Goal: Transaction & Acquisition: Purchase product/service

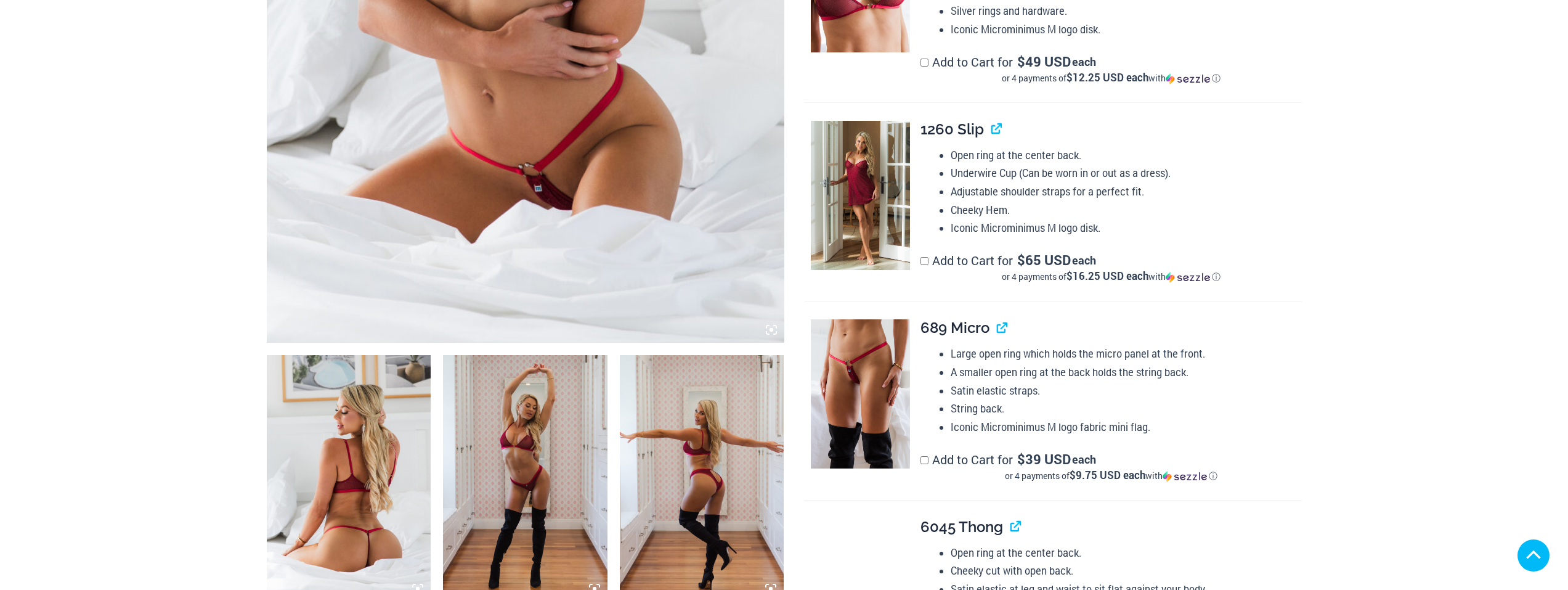
scroll to position [575, 0]
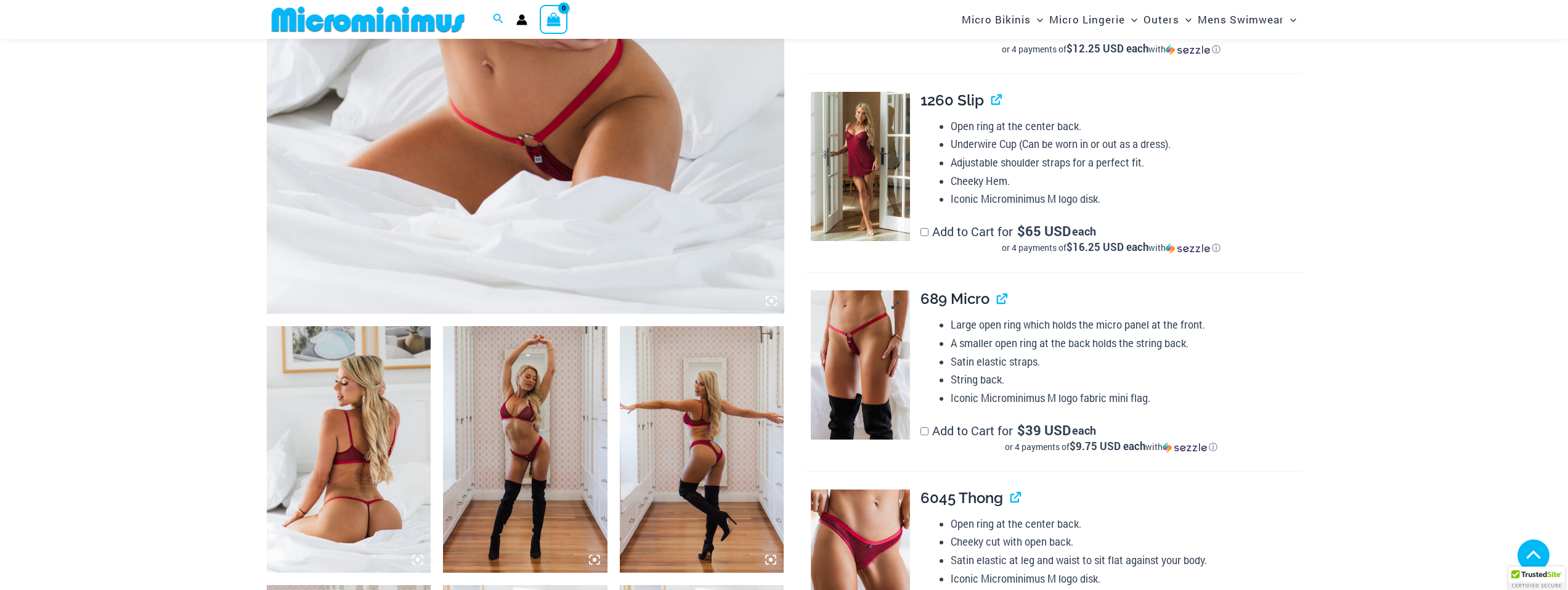
click at [779, 290] on img at bounding box center [860, 365] width 99 height 149
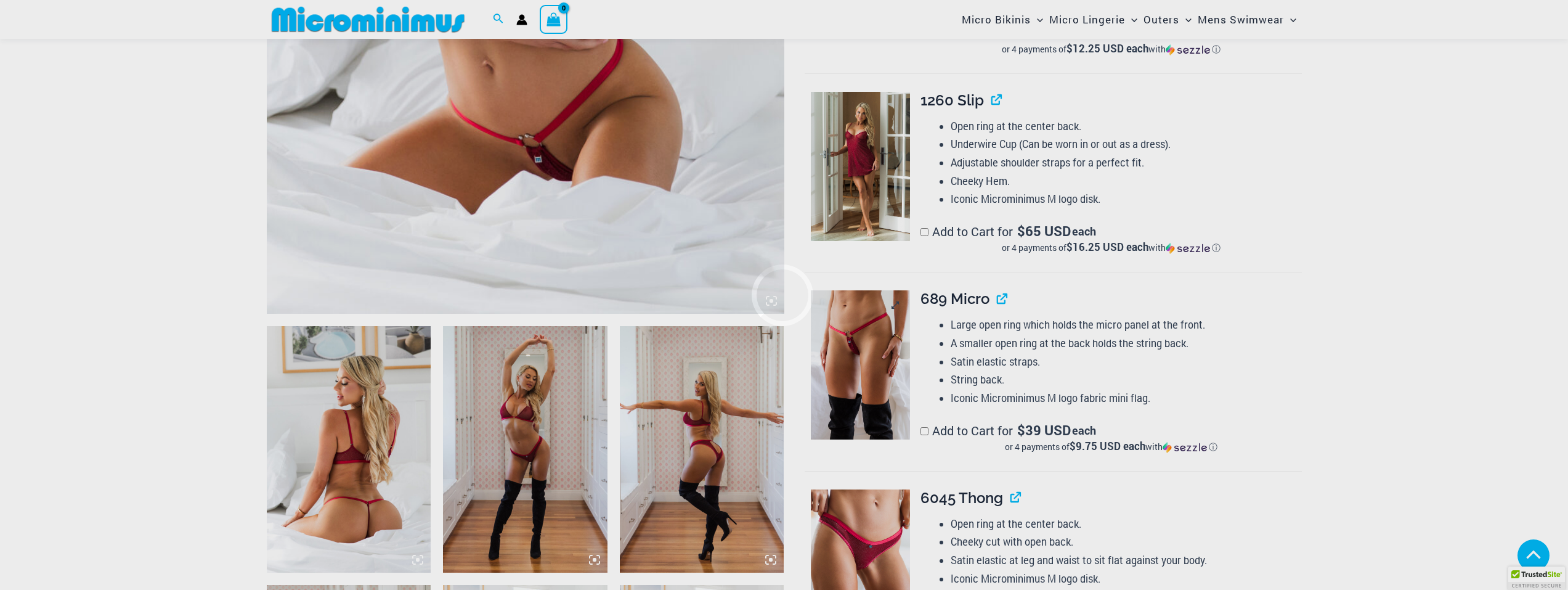
scroll to position [651, 0]
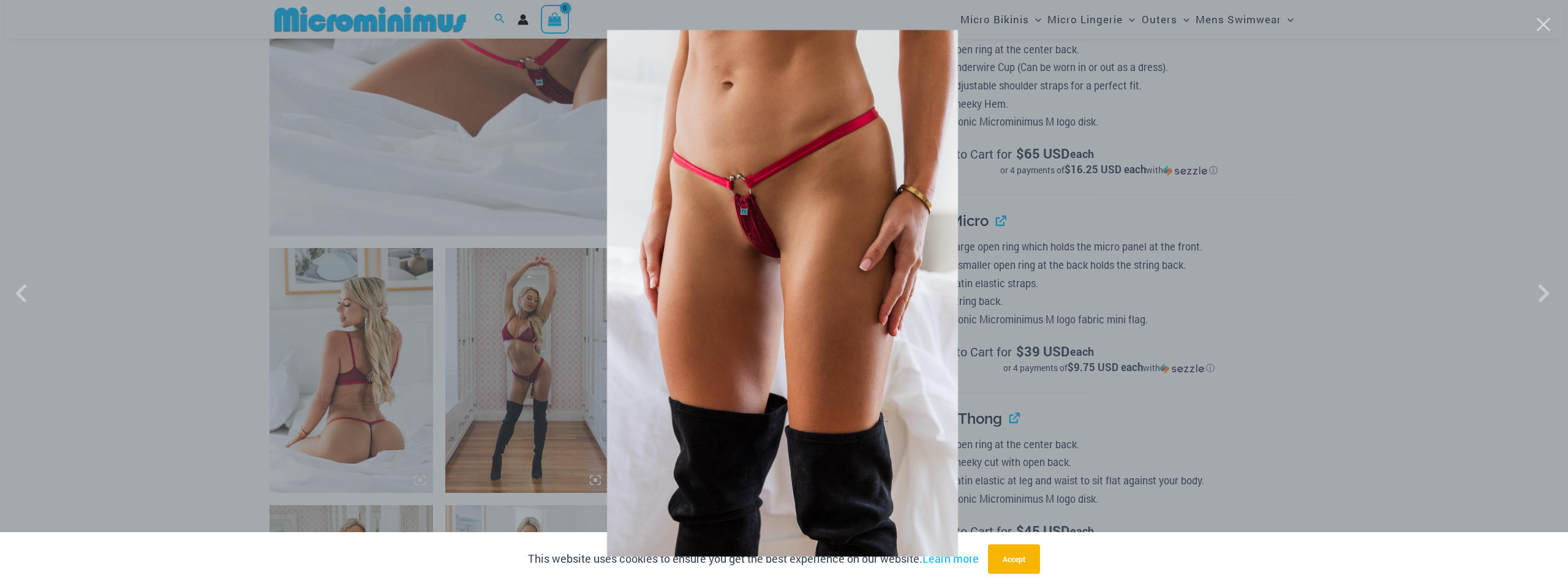
click at [774, 242] on img at bounding box center [782, 293] width 568 height 631
click at [774, 423] on span at bounding box center [798, 443] width 40 height 40
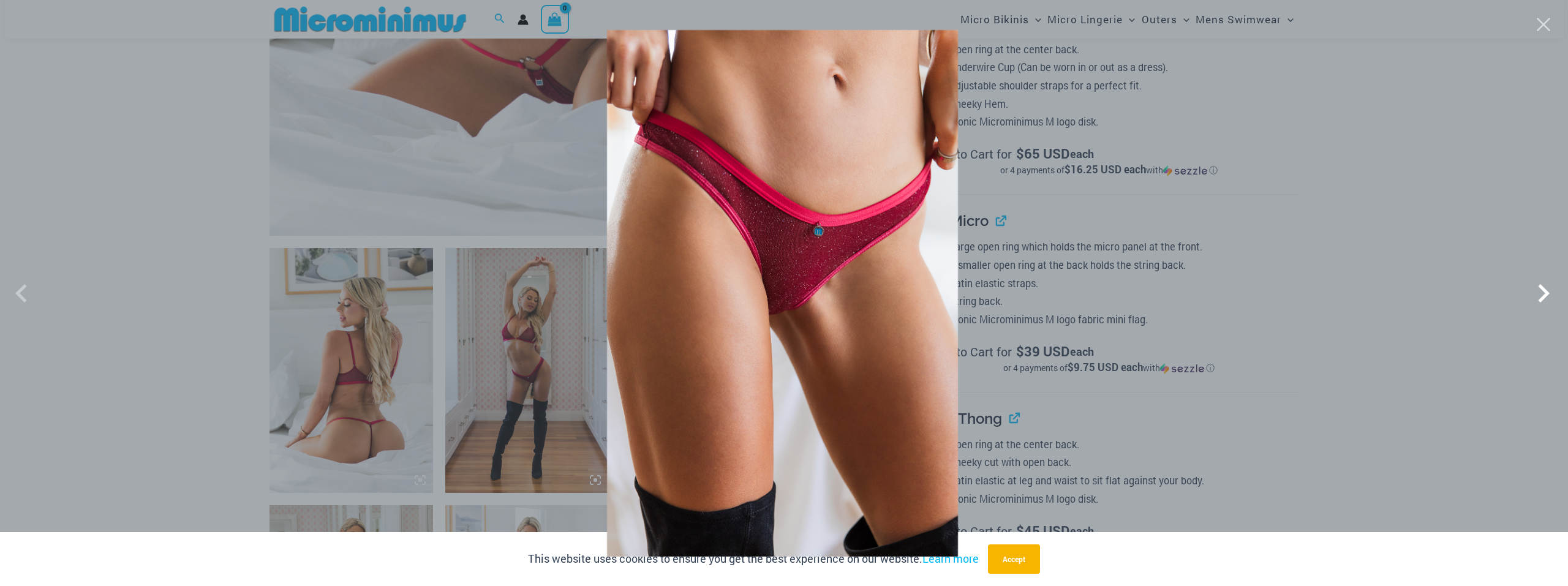
click at [774, 379] on span at bounding box center [883, 405] width 52 height 52
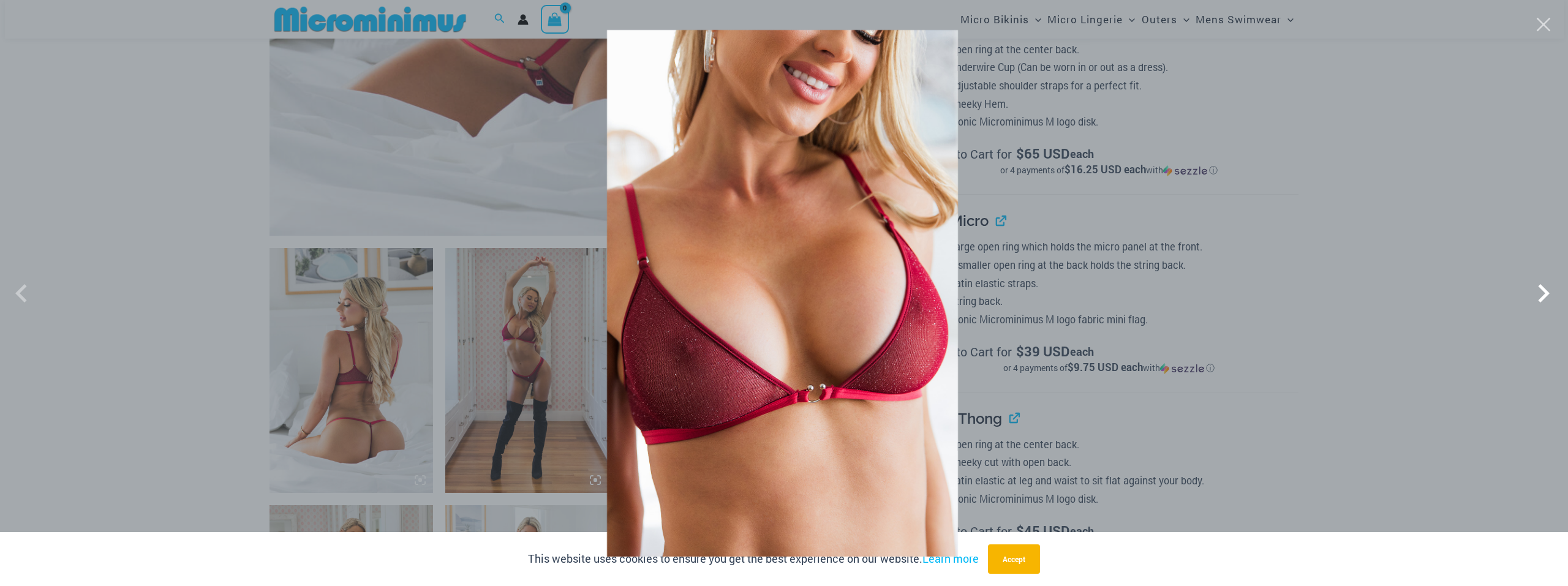
click at [774, 330] on span at bounding box center [920, 354] width 48 height 48
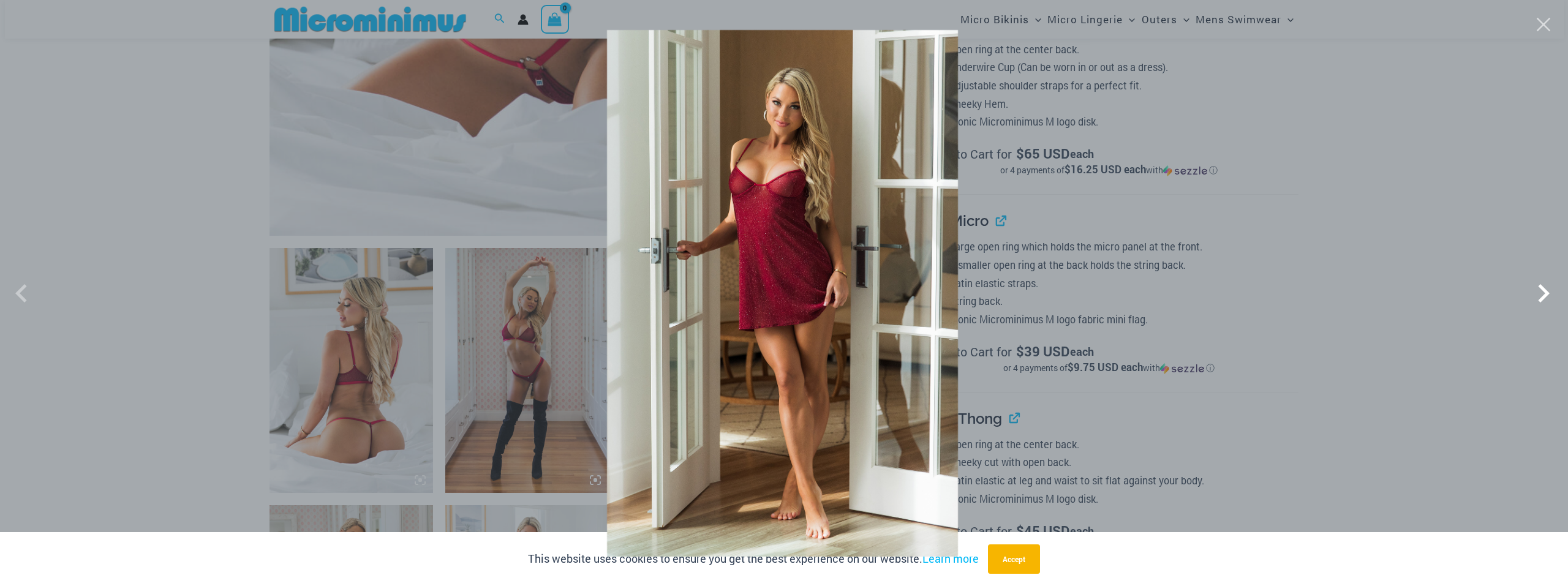
click at [774, 413] on span at bounding box center [829, 436] width 47 height 47
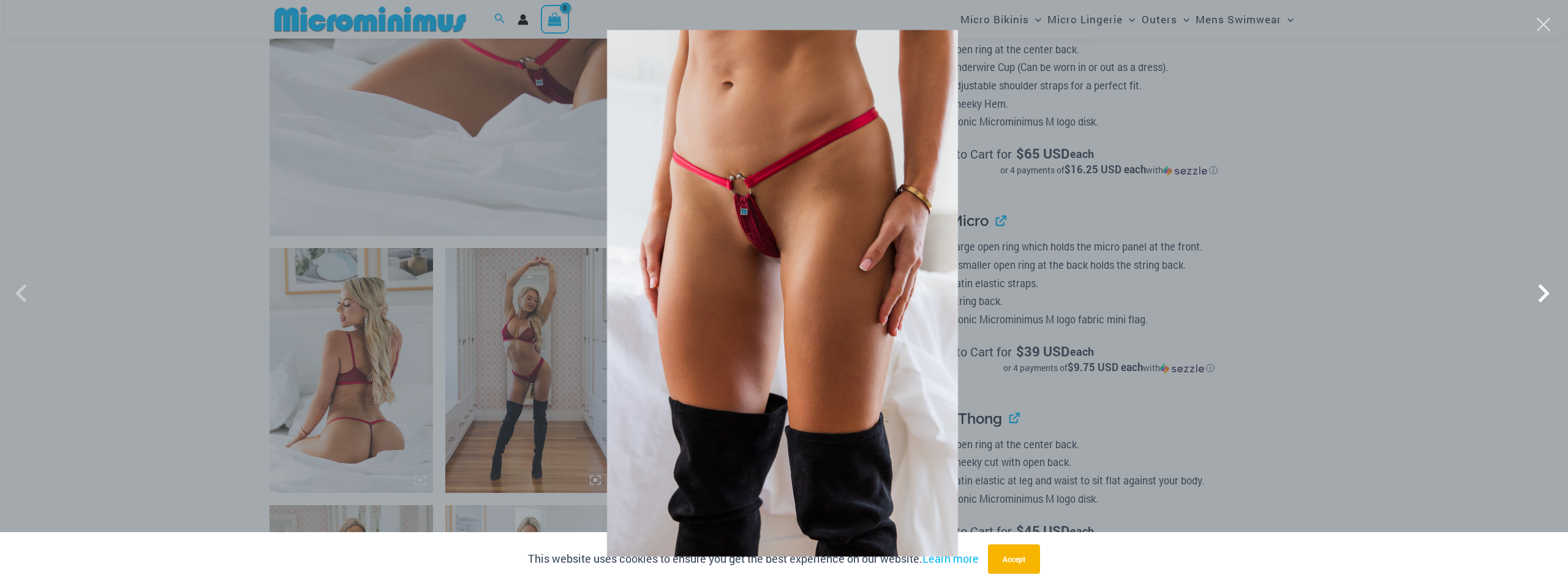
click at [774, 389] on span at bounding box center [871, 415] width 52 height 52
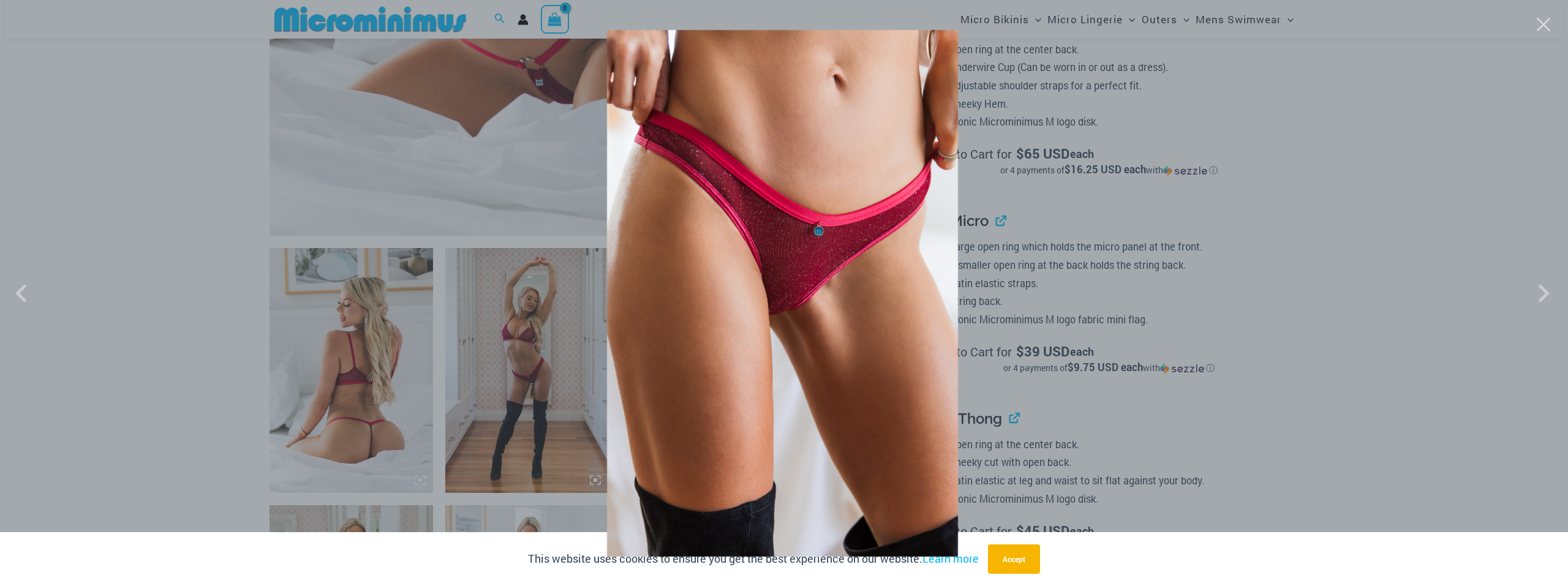
click at [774, 169] on img at bounding box center [782, 293] width 560 height 404
click at [774, 124] on button "Close" at bounding box center [1018, 136] width 25 height 25
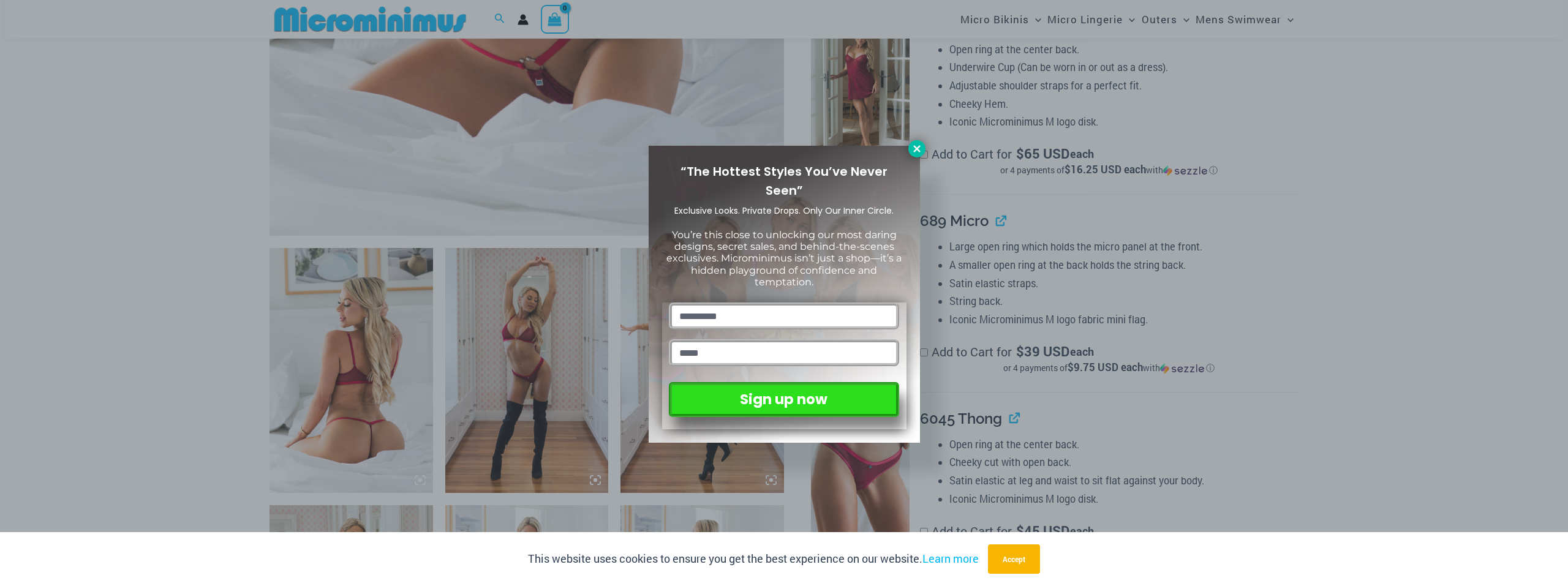
click at [774, 146] on icon at bounding box center [917, 149] width 7 height 7
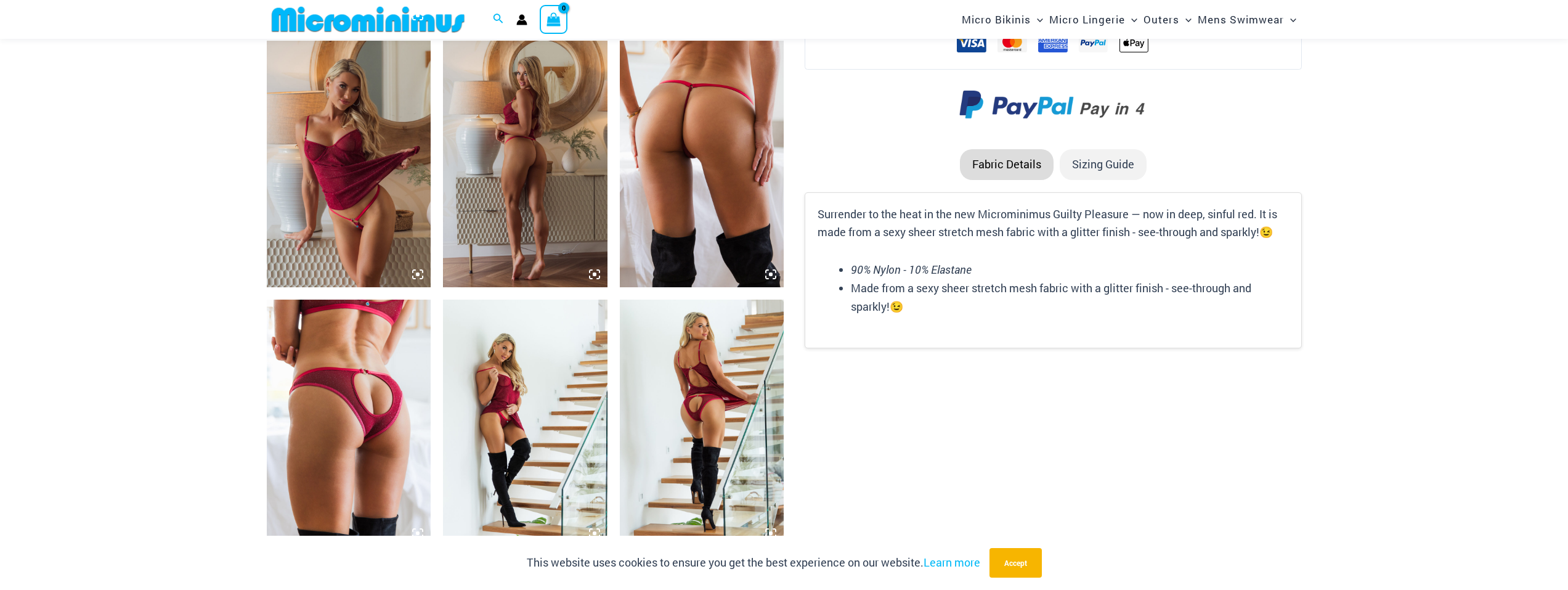
scroll to position [1473, 0]
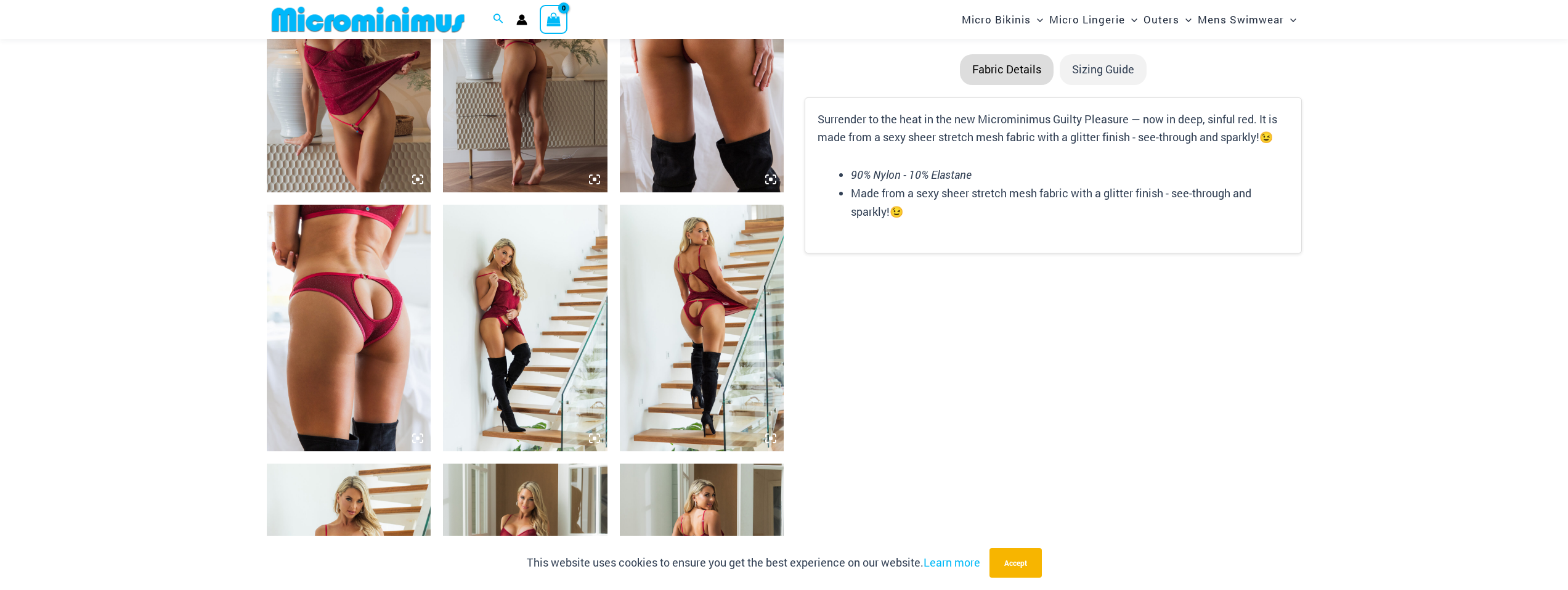
click at [568, 409] on img at bounding box center [525, 328] width 165 height 247
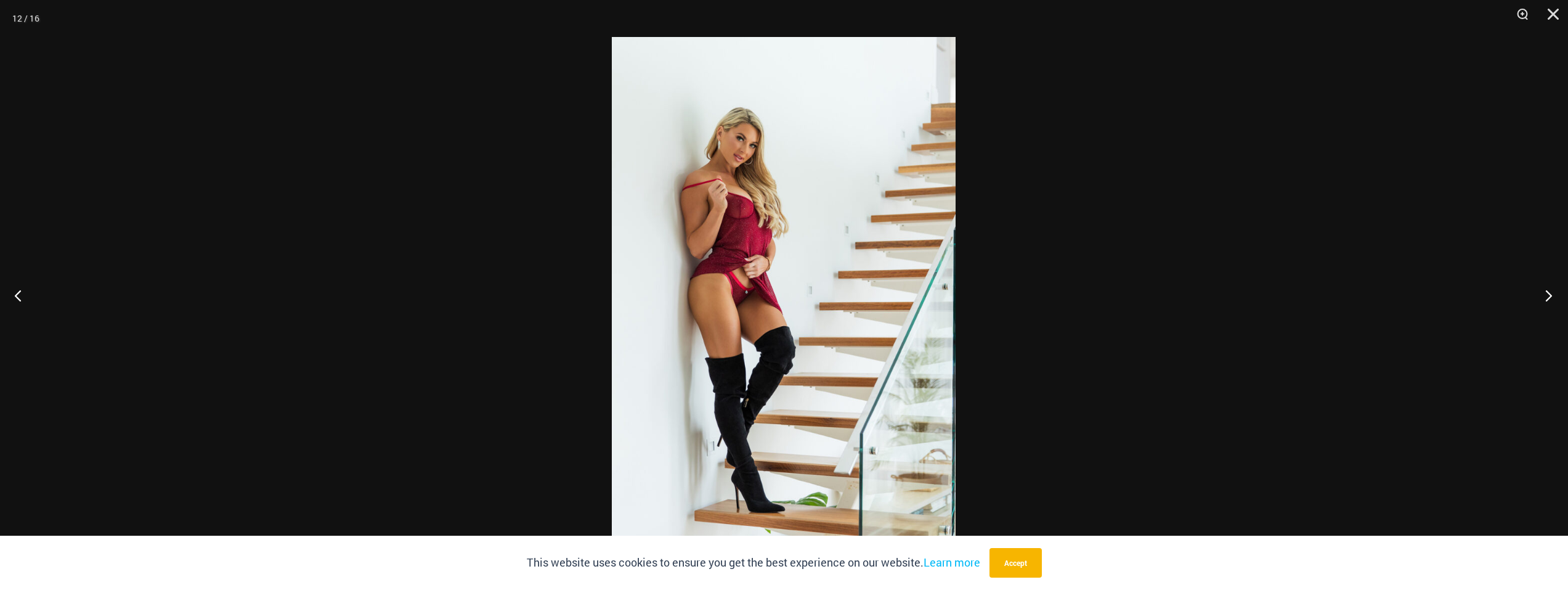
click at [779, 292] on button "Next" at bounding box center [1544, 295] width 46 height 61
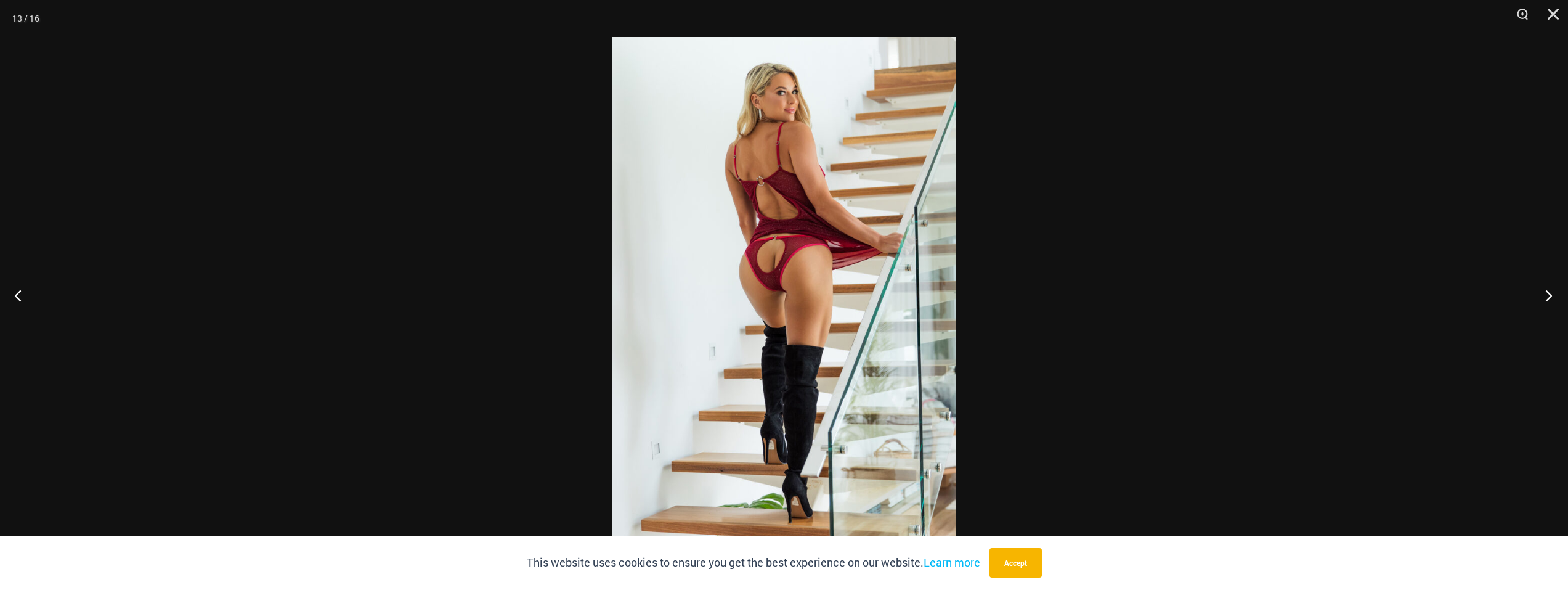
click at [779, 292] on button "Next" at bounding box center [1544, 295] width 46 height 61
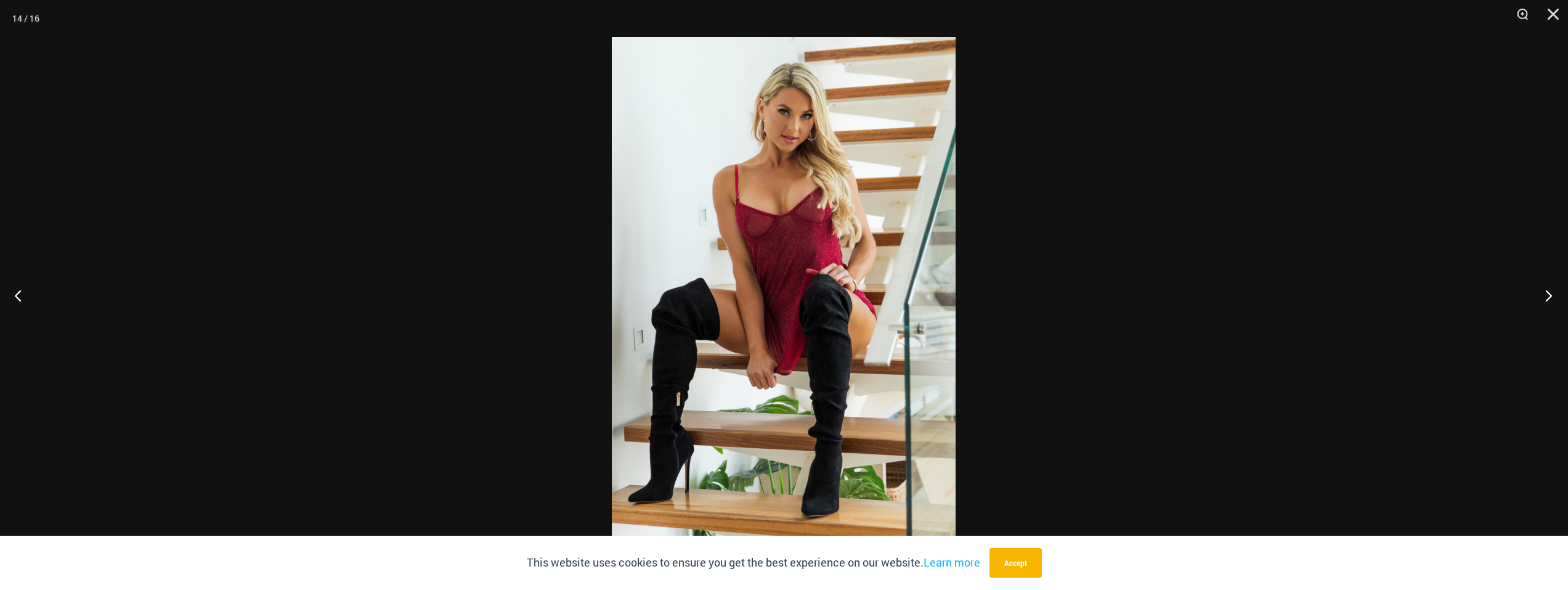
click at [779, 292] on button "Next" at bounding box center [1544, 295] width 46 height 61
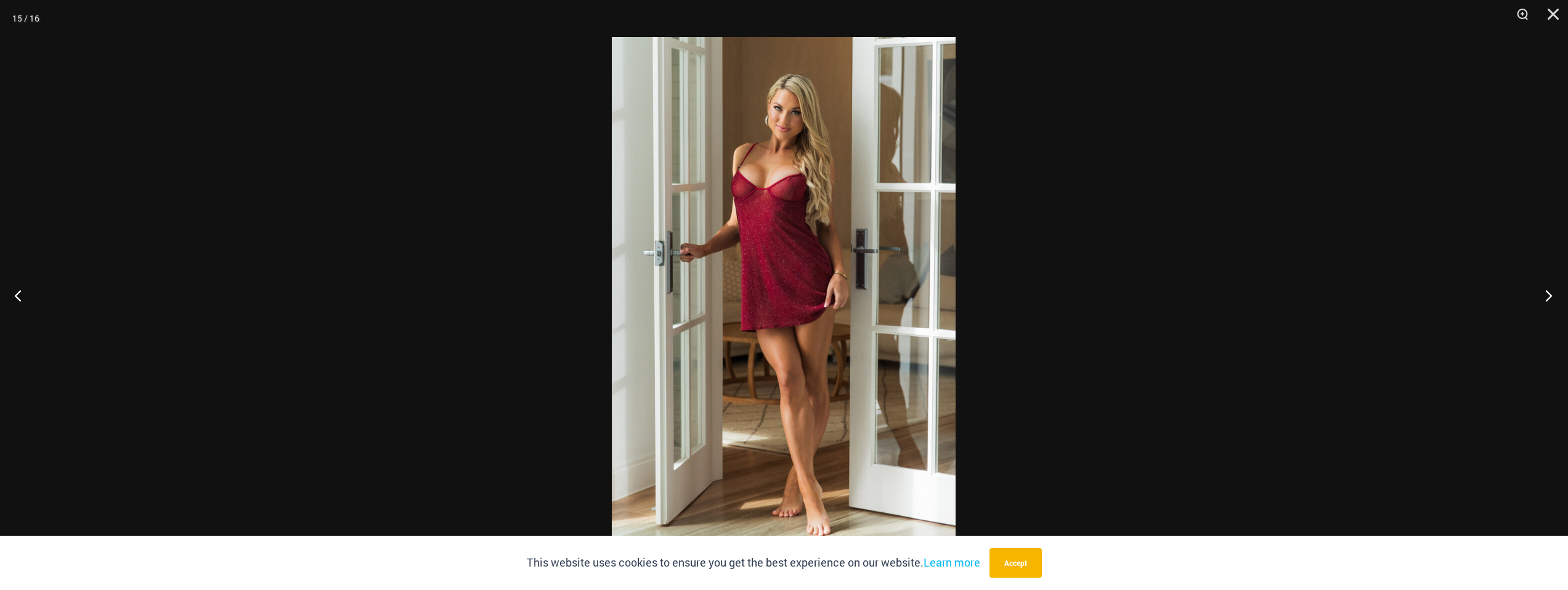
click at [779, 292] on button "Next" at bounding box center [1544, 295] width 46 height 61
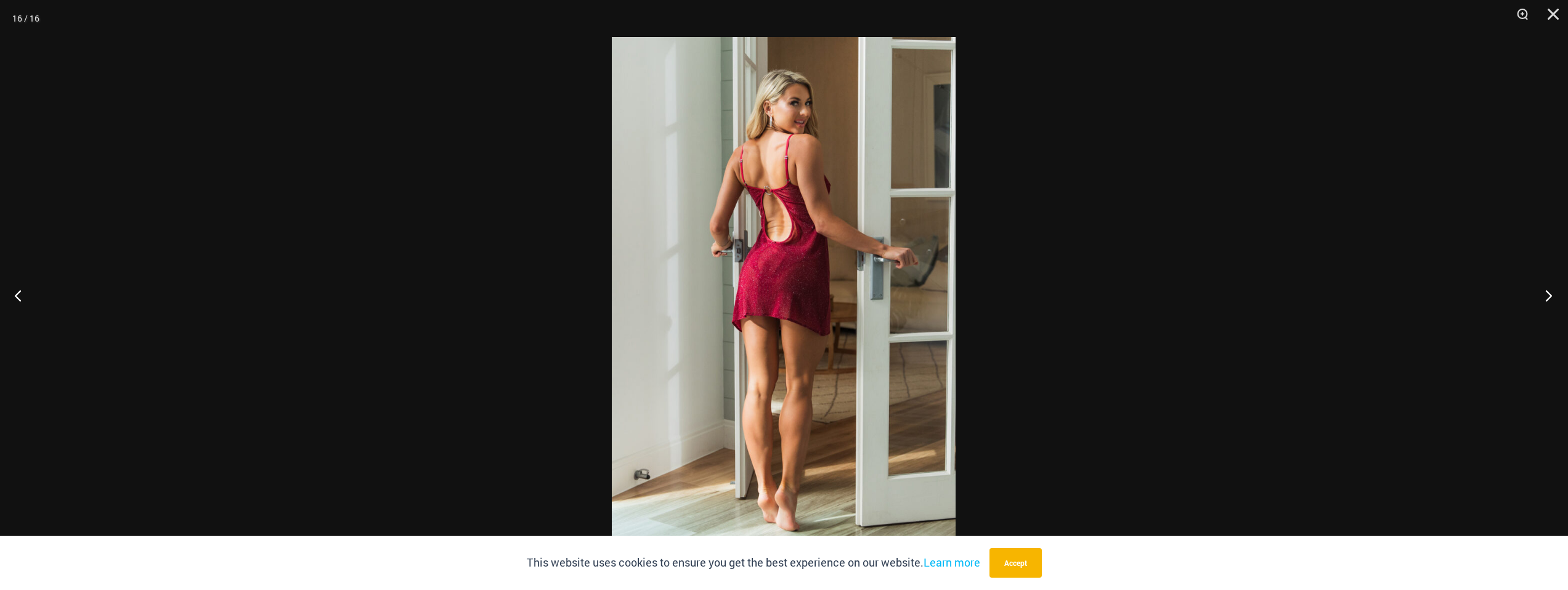
click at [779, 292] on button "Next" at bounding box center [1544, 295] width 46 height 61
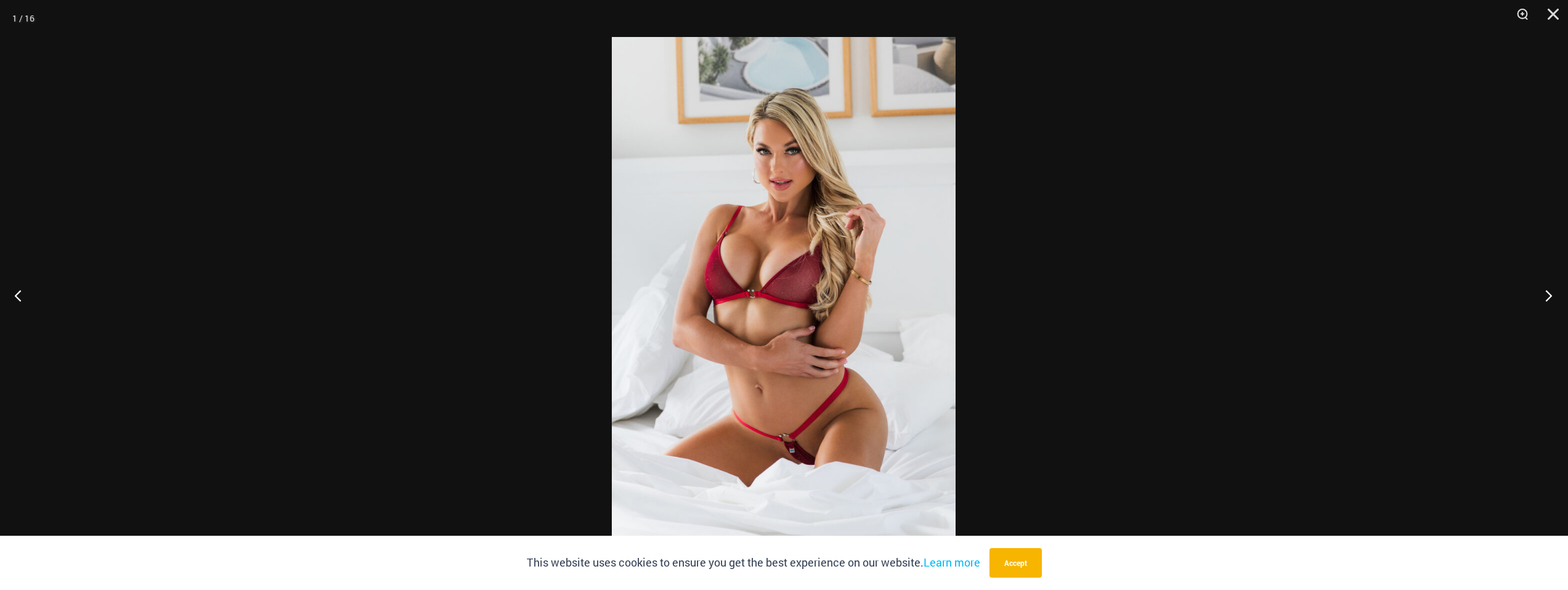
click at [779, 292] on button "Next" at bounding box center [1544, 295] width 46 height 61
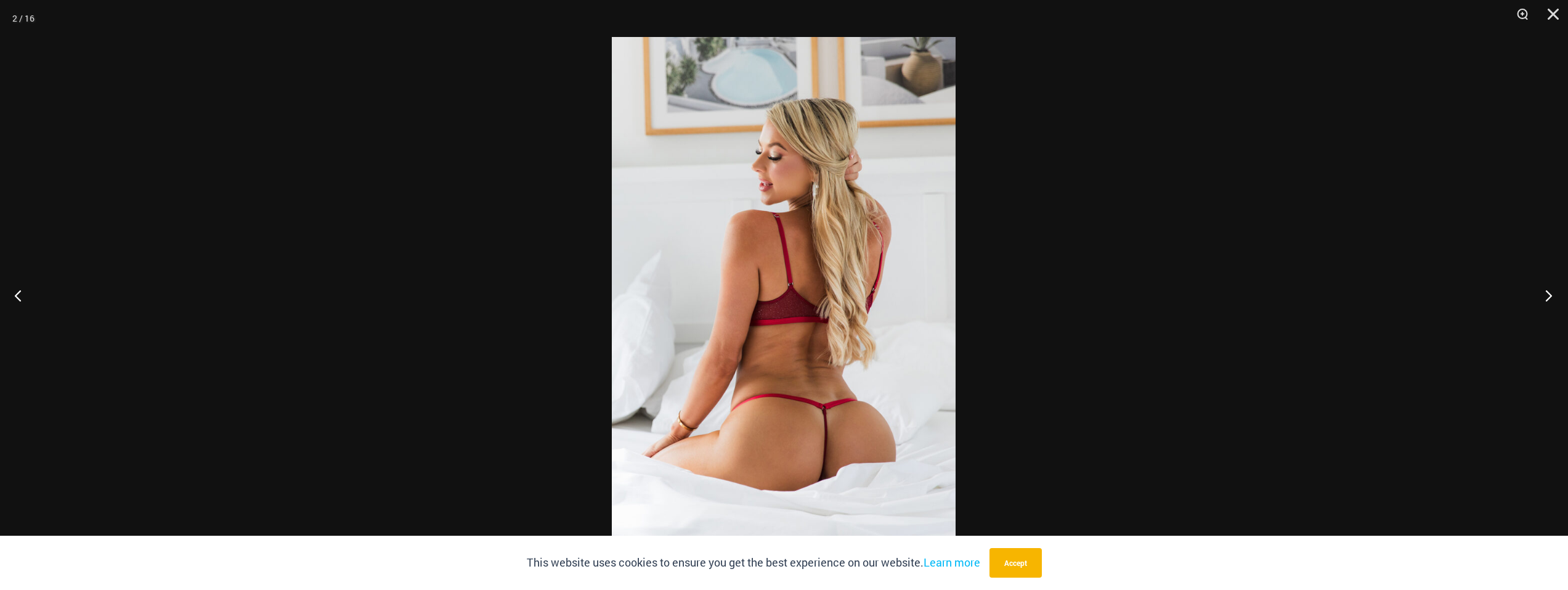
click at [779, 292] on button "Next" at bounding box center [1544, 295] width 46 height 61
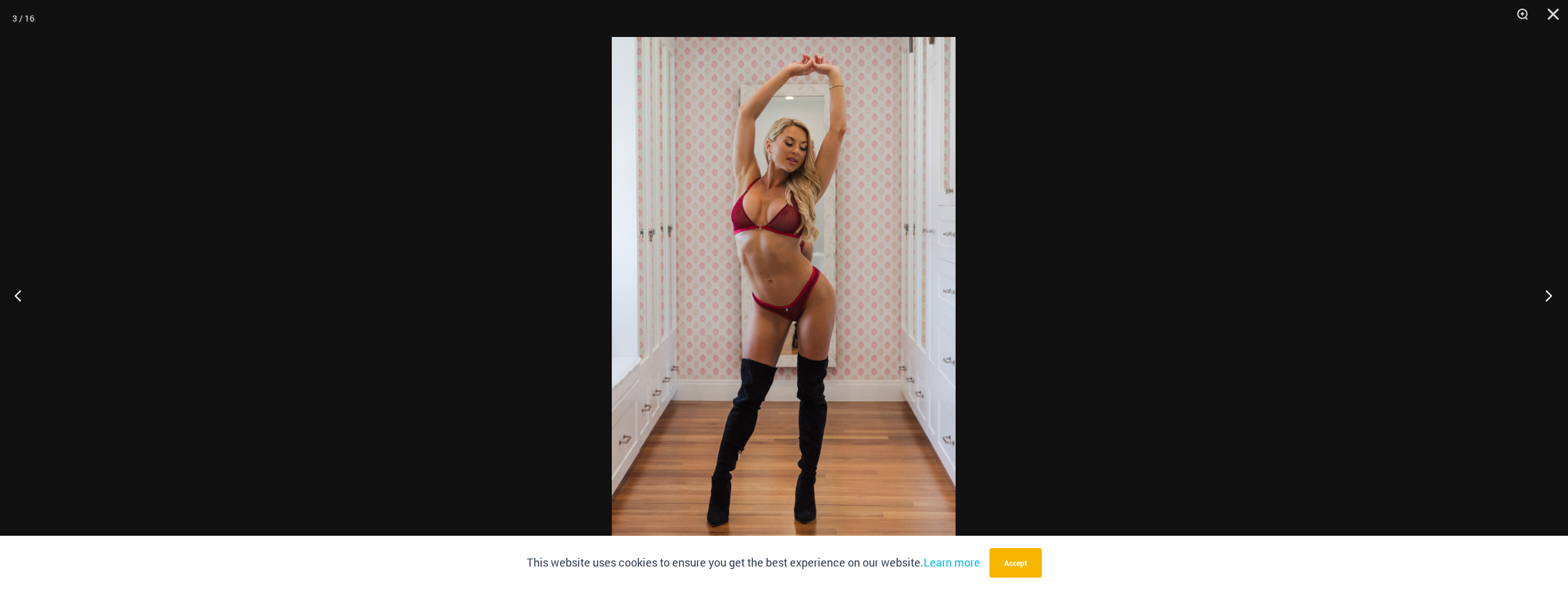
click at [779, 292] on button "Next" at bounding box center [1544, 295] width 46 height 61
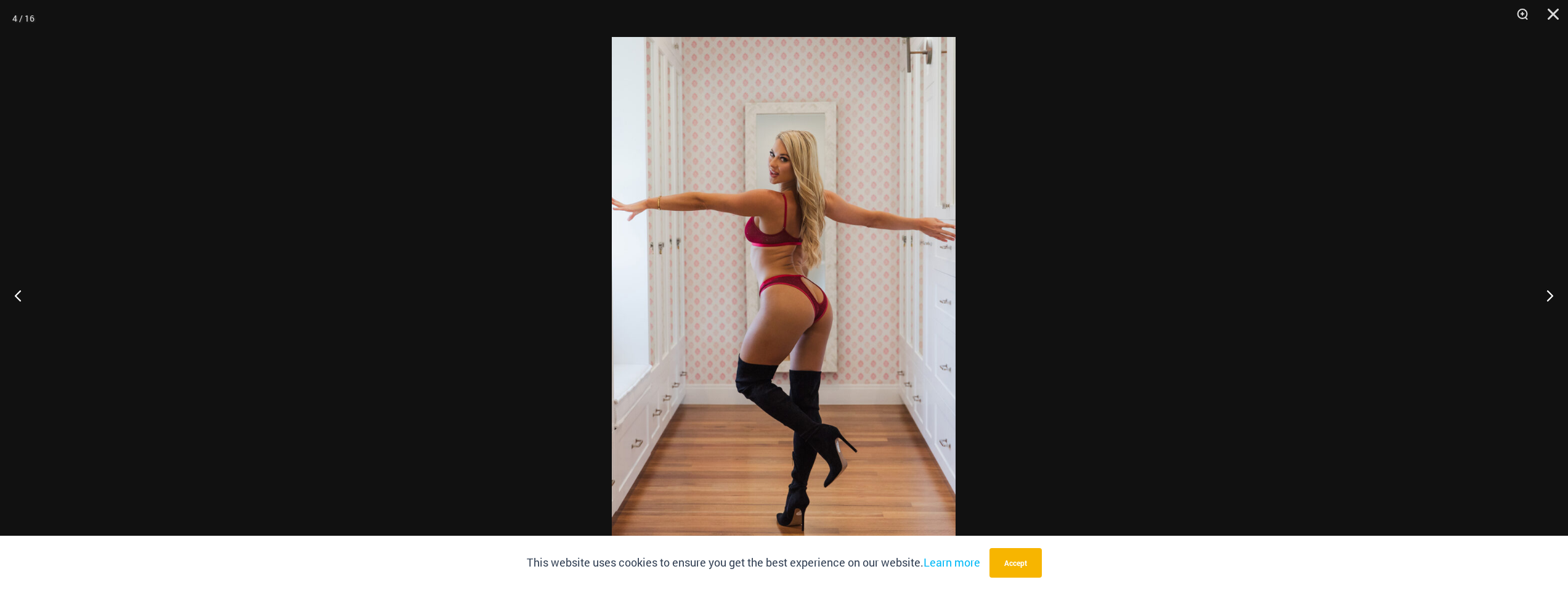
click at [779, 274] on div at bounding box center [784, 295] width 1568 height 590
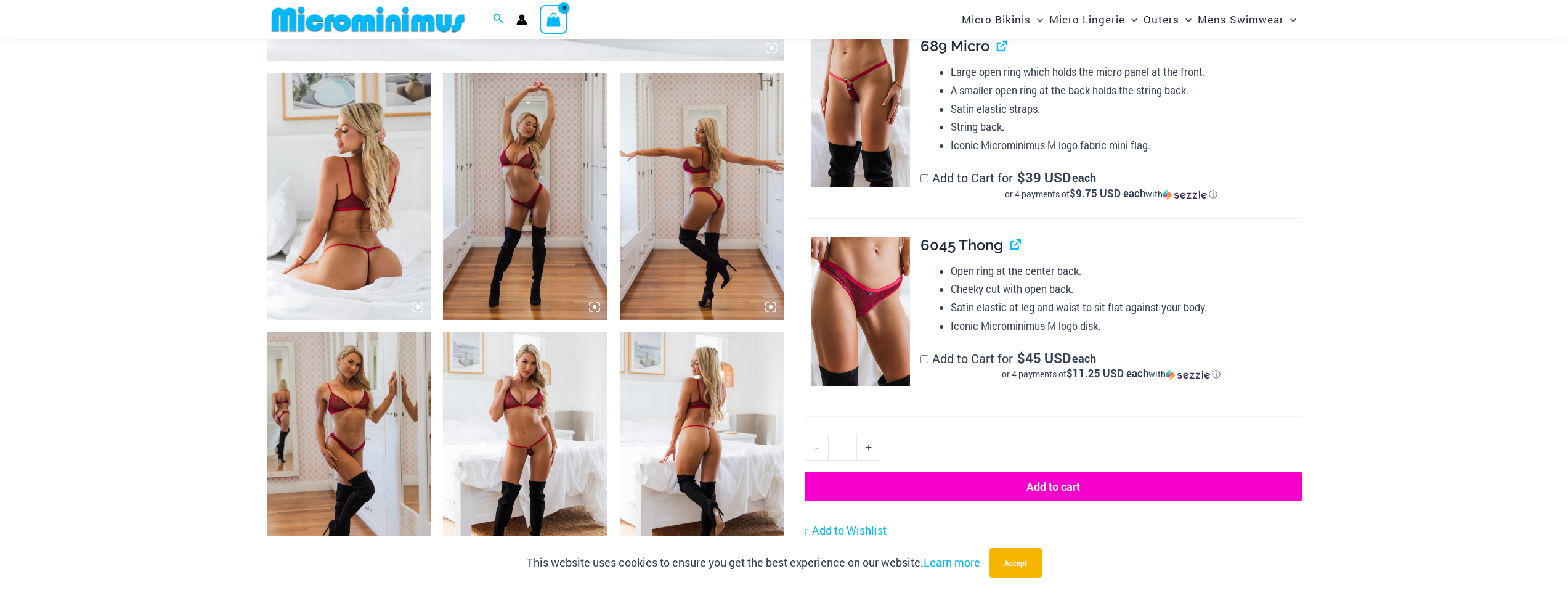
scroll to position [815, 0]
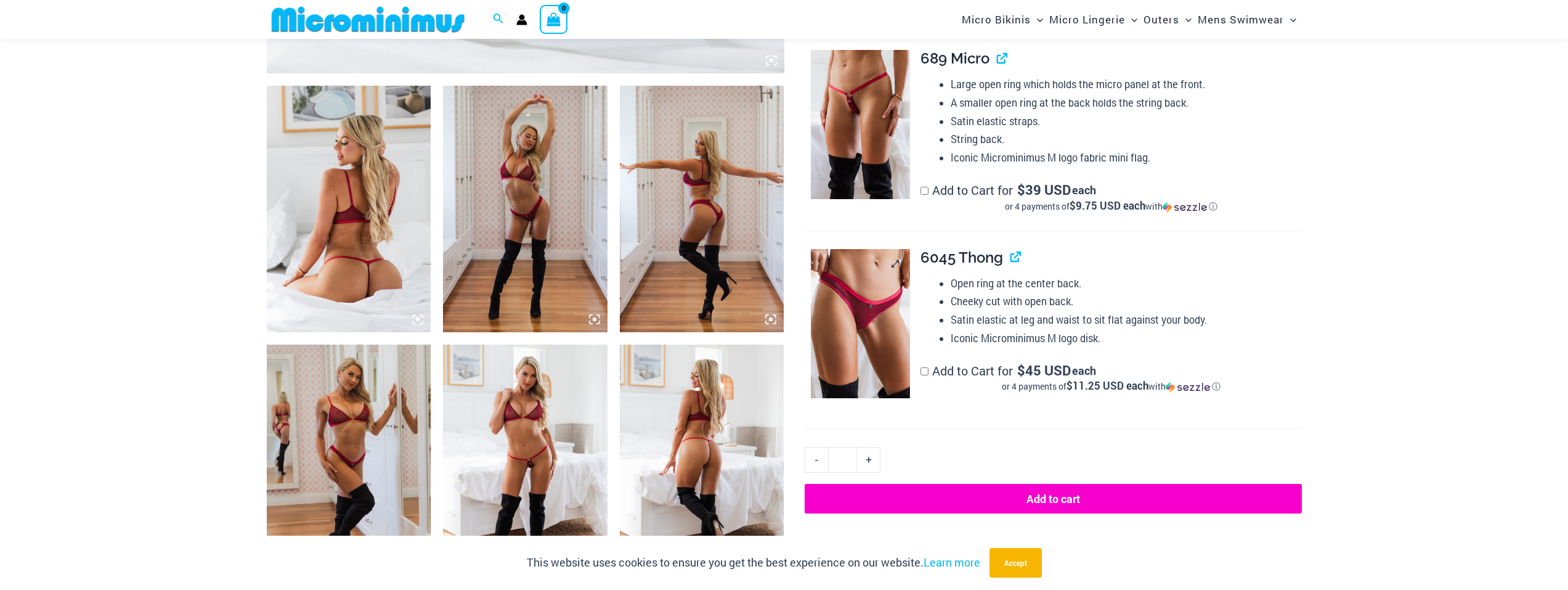
click at [779, 321] on img at bounding box center [860, 323] width 99 height 149
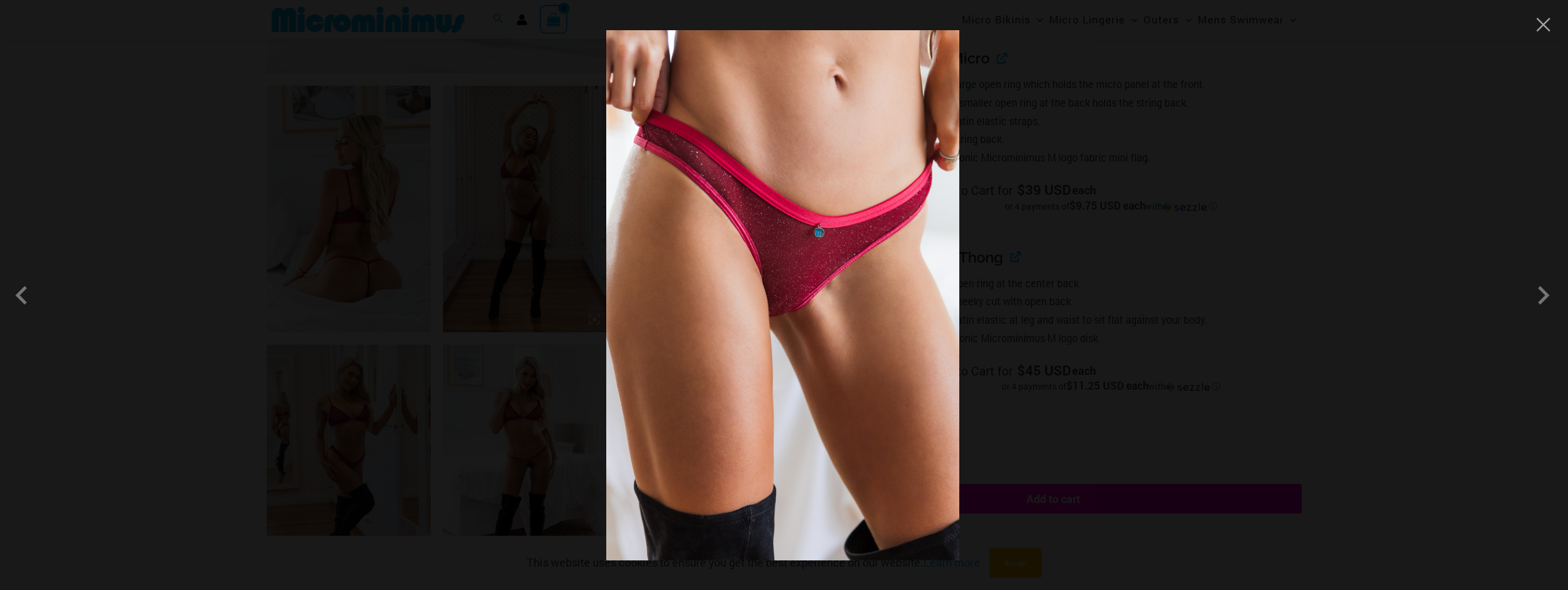
click at [779, 291] on div at bounding box center [784, 295] width 1568 height 590
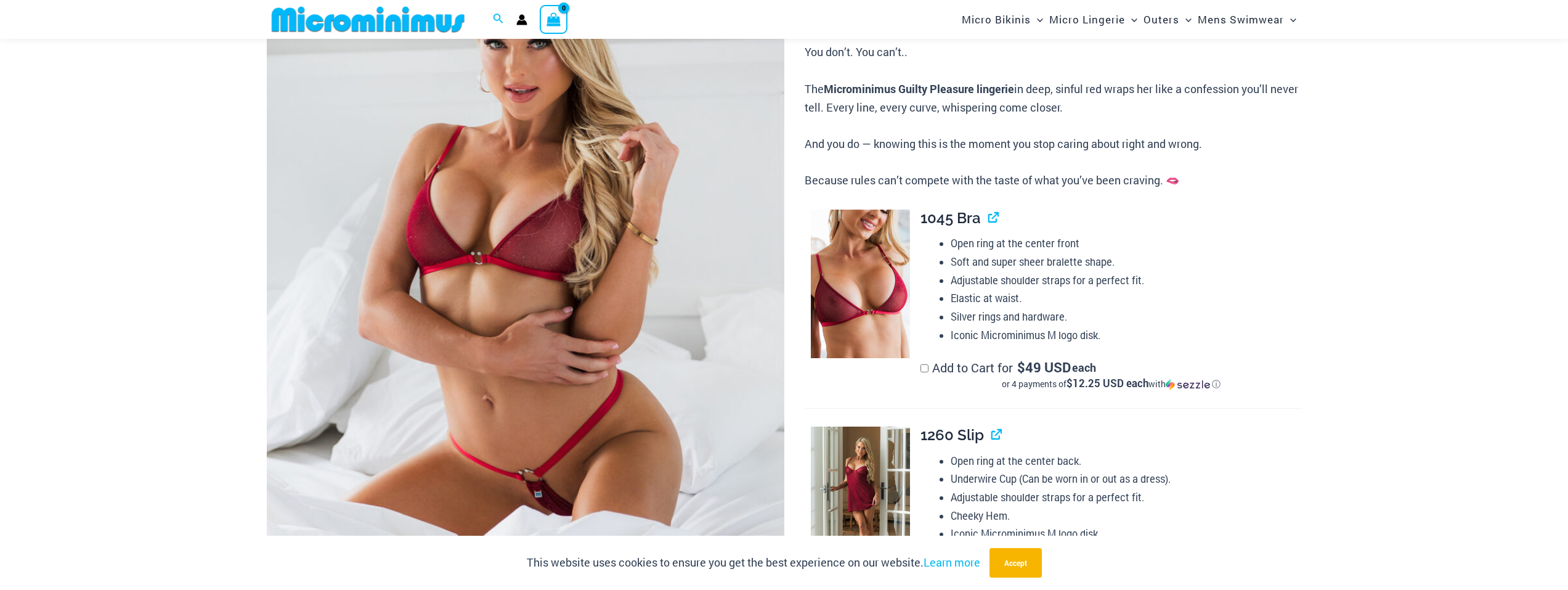
scroll to position [76, 0]
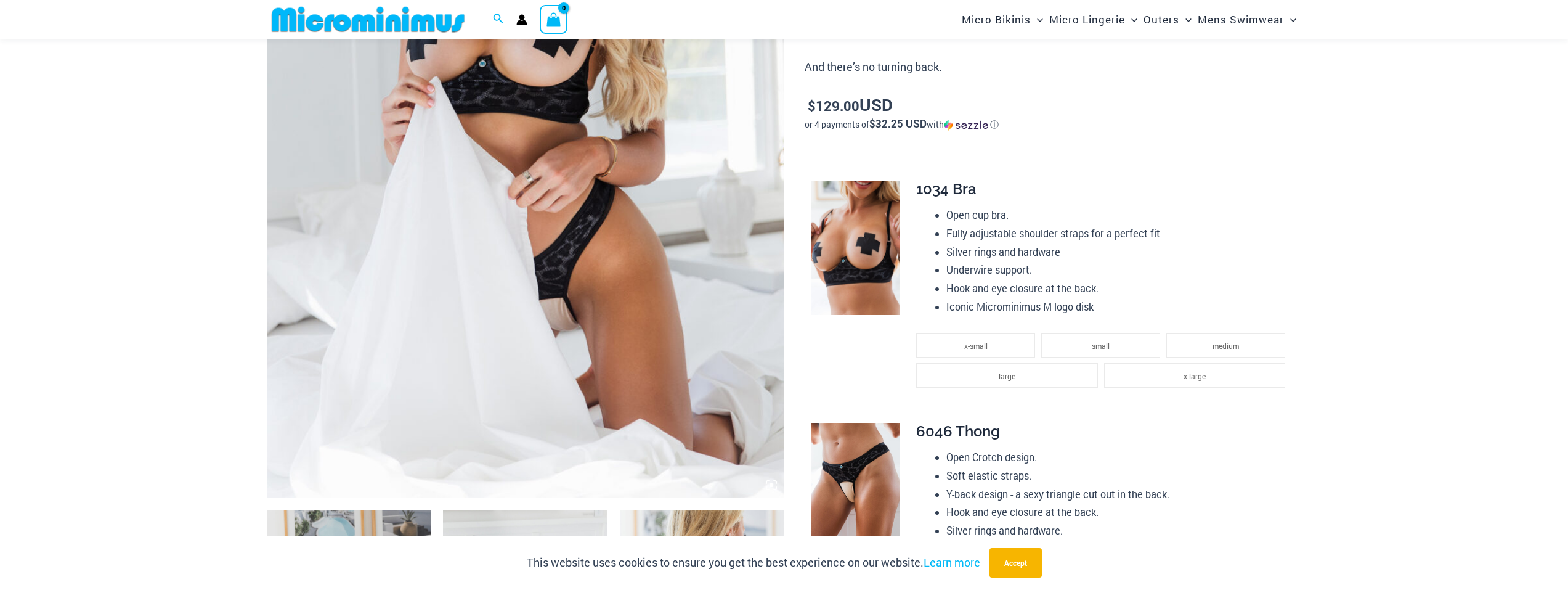
scroll to position [400, 0]
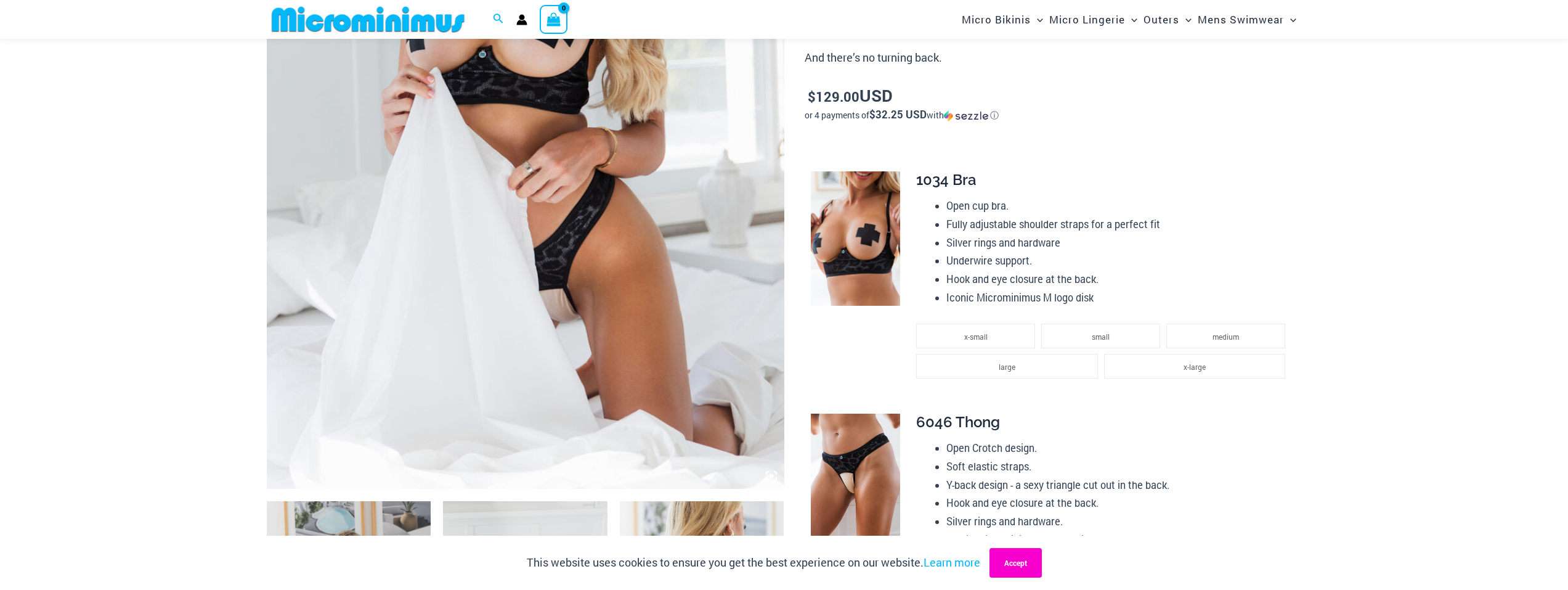
click at [1010, 564] on button "Accept" at bounding box center [1015, 562] width 52 height 29
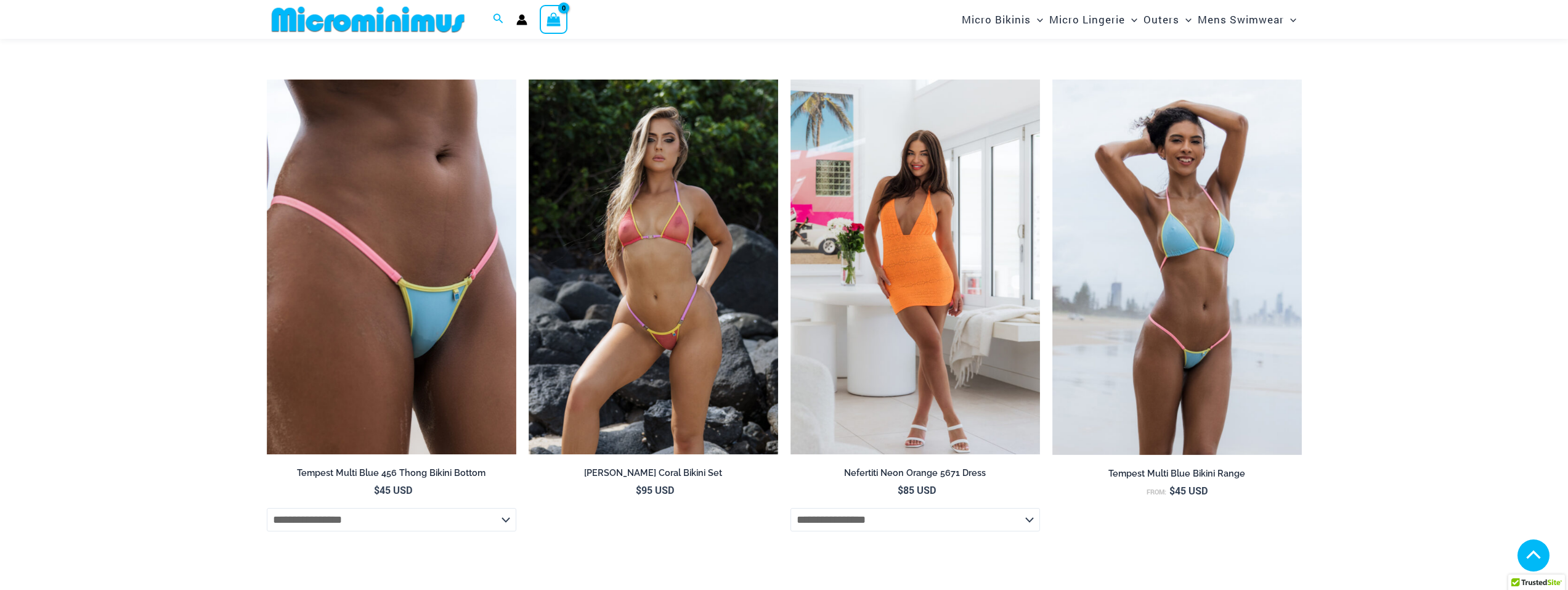
scroll to position [3933, 0]
